Goal: Task Accomplishment & Management: Manage account settings

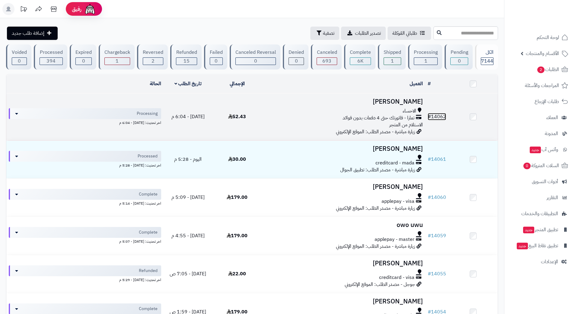
click at [441, 115] on link "# 14062" at bounding box center [437, 116] width 18 height 7
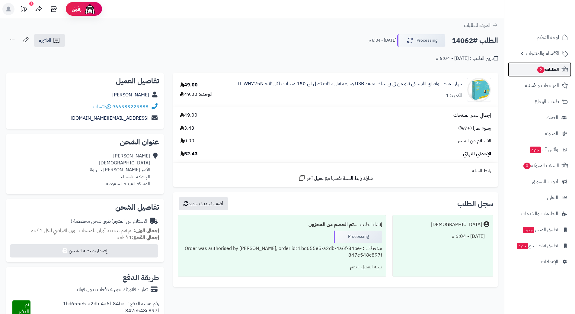
click at [553, 69] on span "الطلبات 2" at bounding box center [548, 69] width 22 height 8
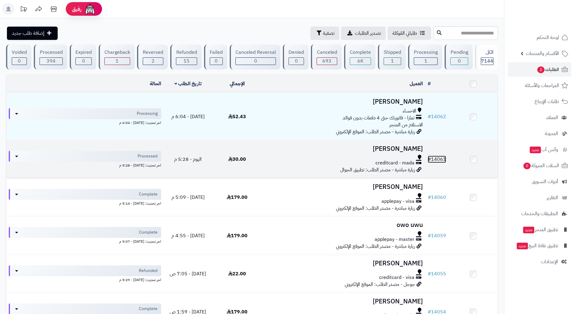
click at [443, 155] on link "# 14061" at bounding box center [437, 158] width 18 height 7
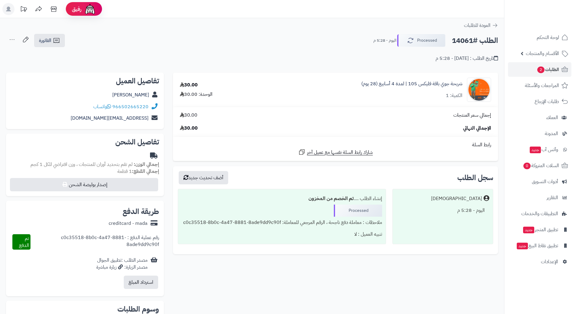
click at [477, 42] on h2 "الطلب #14061" at bounding box center [475, 40] width 46 height 12
copy div "الطلب #14061 Processed"
click at [146, 107] on link "966502665220" at bounding box center [130, 106] width 36 height 7
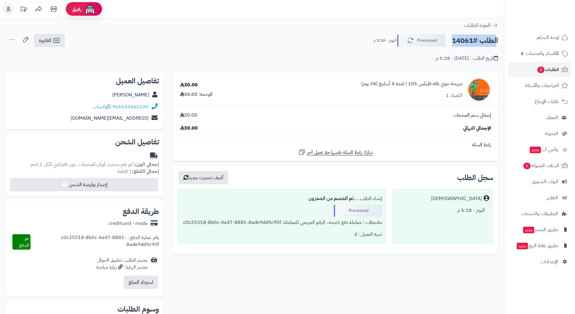
copy div "الطلب #14061 Processed"
click at [436, 40] on button "Processed" at bounding box center [421, 40] width 48 height 13
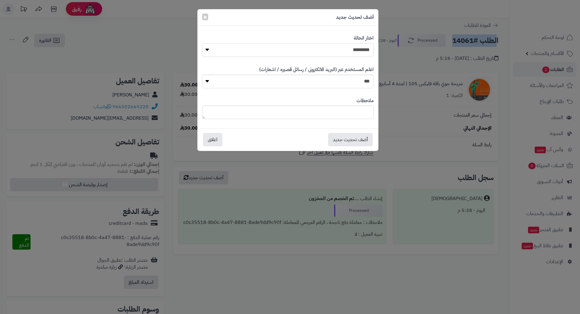
click at [350, 50] on select "**********" at bounding box center [287, 50] width 171 height 14
select select "*"
click at [202, 43] on select "**********" at bounding box center [287, 50] width 171 height 14
click at [358, 137] on button "أضف تحديث جديد" at bounding box center [350, 139] width 45 height 13
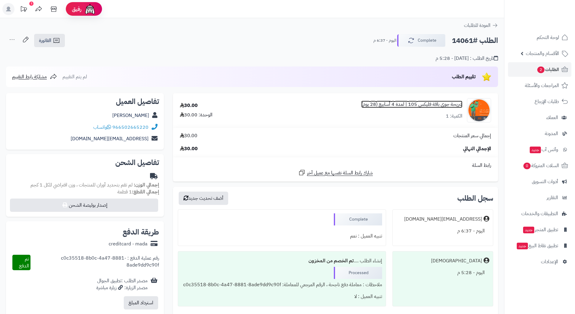
click at [447, 104] on link "شريحة جوي باقة فليكس 105 | لمدة 4 أسابيع (28 يوم)" at bounding box center [411, 104] width 101 height 7
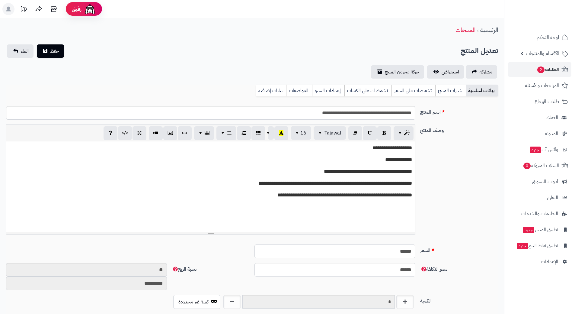
scroll to position [525, 0]
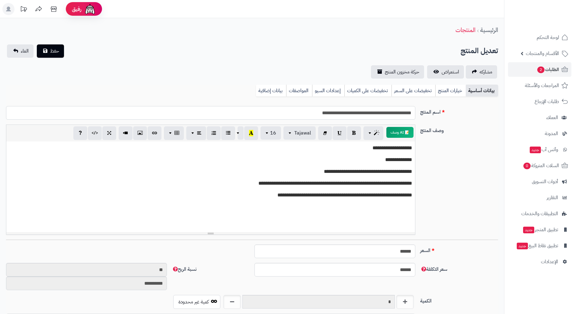
drag, startPoint x: 397, startPoint y: 112, endPoint x: 363, endPoint y: 113, distance: 34.1
click at [363, 113] on input "**********" at bounding box center [210, 113] width 409 height 14
drag, startPoint x: 363, startPoint y: 113, endPoint x: 370, endPoint y: 112, distance: 7.3
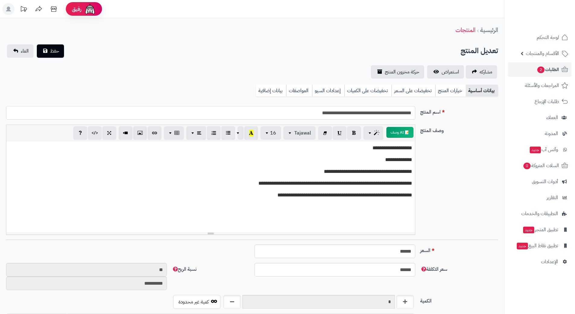
click at [370, 112] on input "**********" at bounding box center [210, 113] width 409 height 14
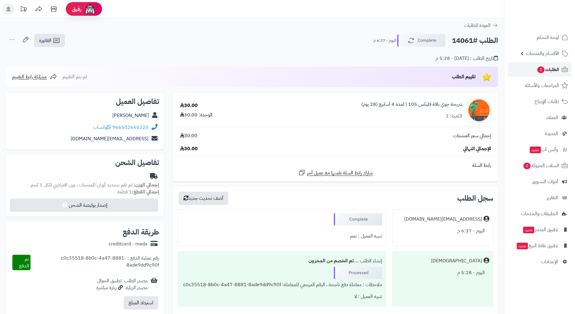
click at [554, 68] on span "الطلبات 2" at bounding box center [548, 69] width 22 height 8
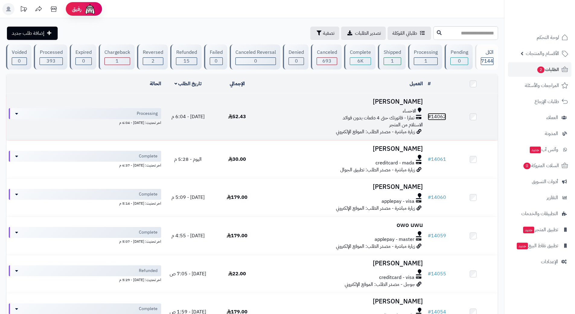
click at [440, 115] on link "# 14062" at bounding box center [437, 116] width 18 height 7
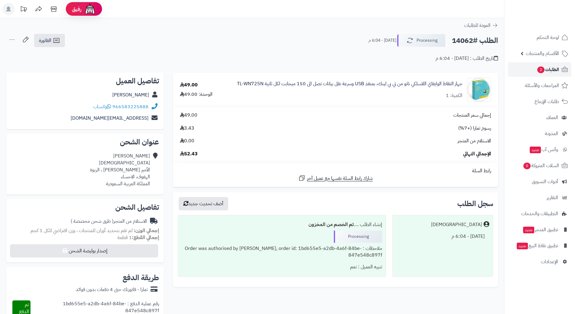
click at [557, 69] on span "الطلبات 2" at bounding box center [548, 69] width 22 height 8
